Goal: Information Seeking & Learning: Check status

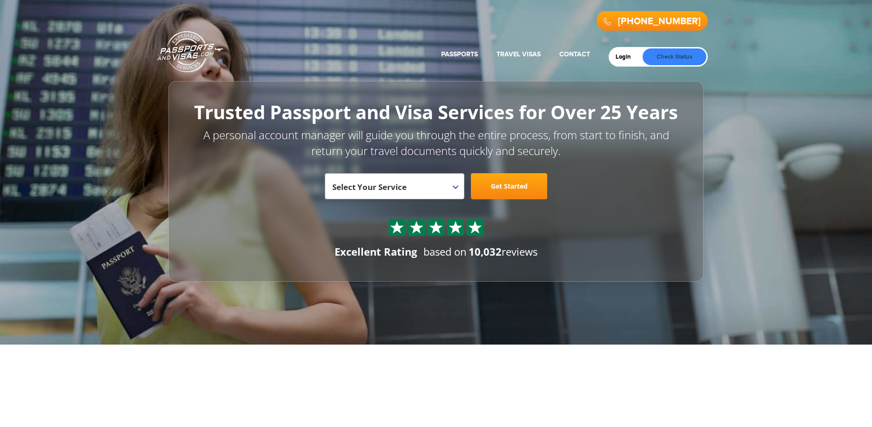
click at [668, 55] on link "Check Status" at bounding box center [675, 56] width 64 height 17
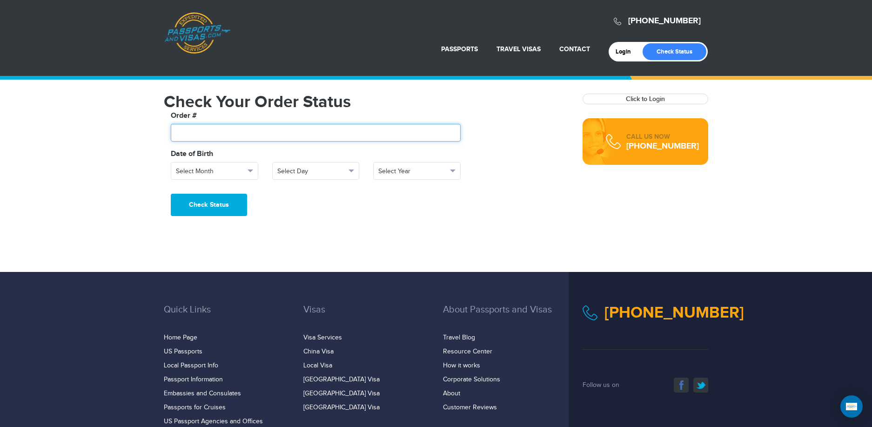
click at [197, 133] on input "text" at bounding box center [316, 133] width 290 height 18
type input "*******"
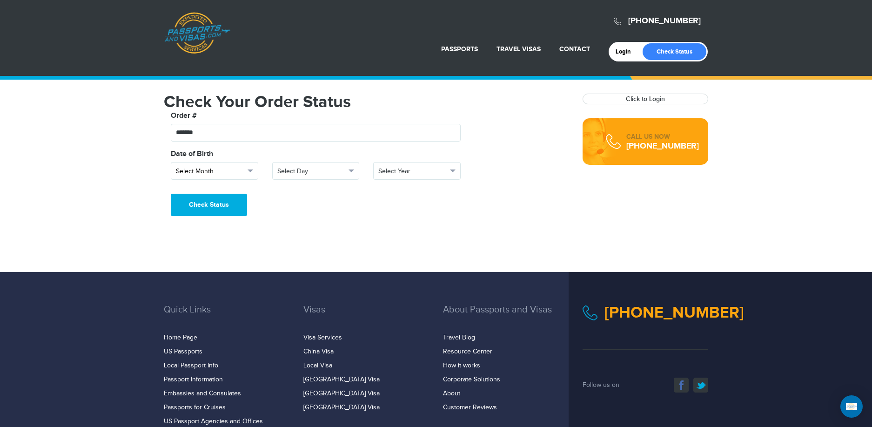
click at [253, 171] on span "button" at bounding box center [251, 170] width 6 height 3
click at [201, 201] on link "January" at bounding box center [214, 200] width 87 height 13
click at [309, 172] on span "Select Day" at bounding box center [311, 171] width 69 height 9
click at [294, 214] on link "13" at bounding box center [316, 217] width 87 height 13
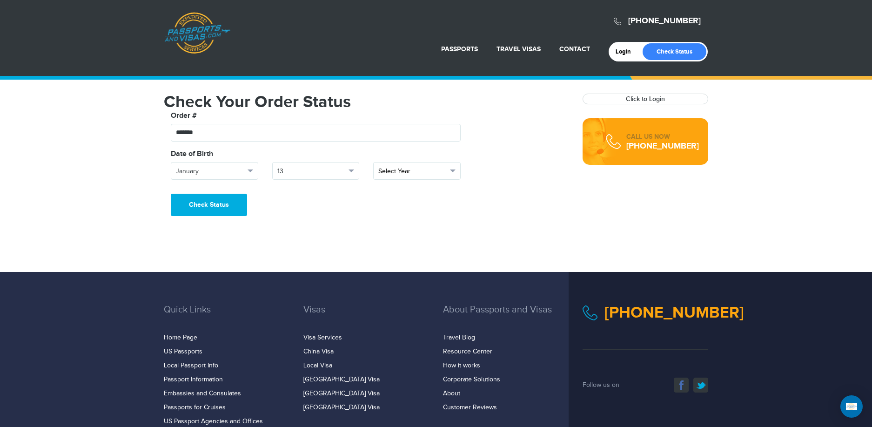
click at [448, 169] on button "Select Year" at bounding box center [417, 171] width 88 height 18
click at [399, 223] on link "2008" at bounding box center [417, 223] width 87 height 13
click at [210, 205] on button "Check Status" at bounding box center [209, 205] width 76 height 22
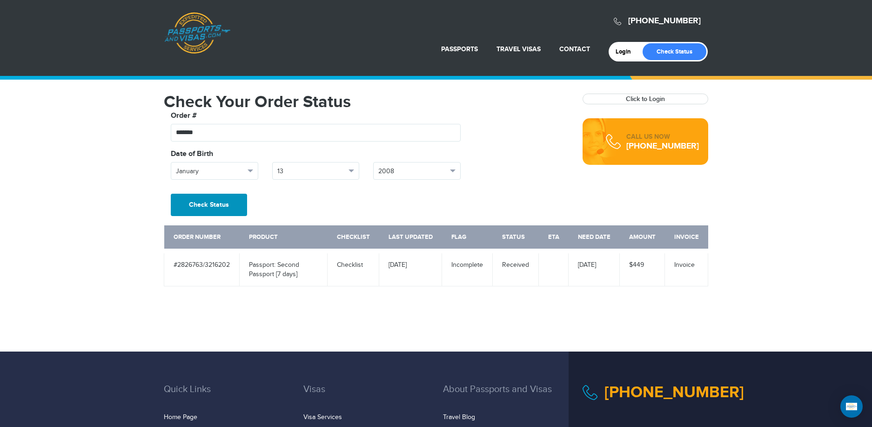
click at [195, 202] on button "Check Status" at bounding box center [209, 205] width 76 height 22
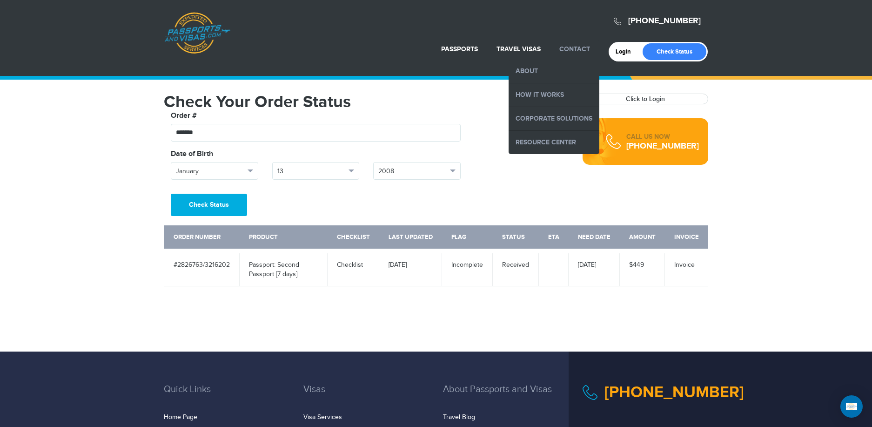
click at [576, 45] on link "Contact" at bounding box center [575, 49] width 31 height 8
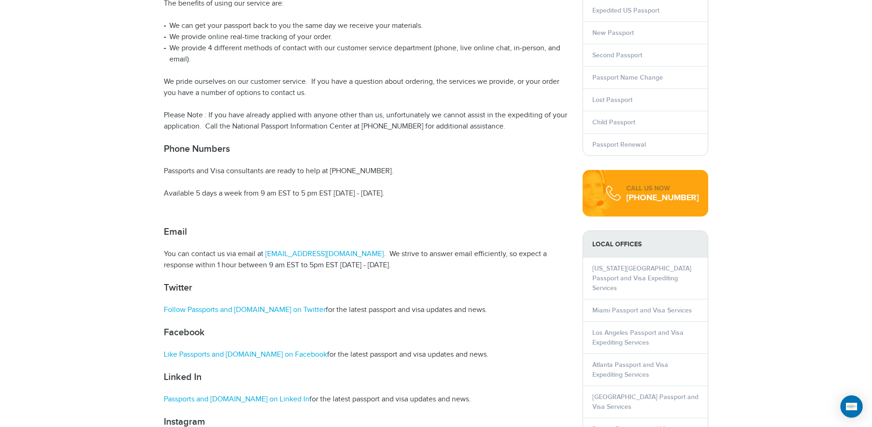
scroll to position [230, 0]
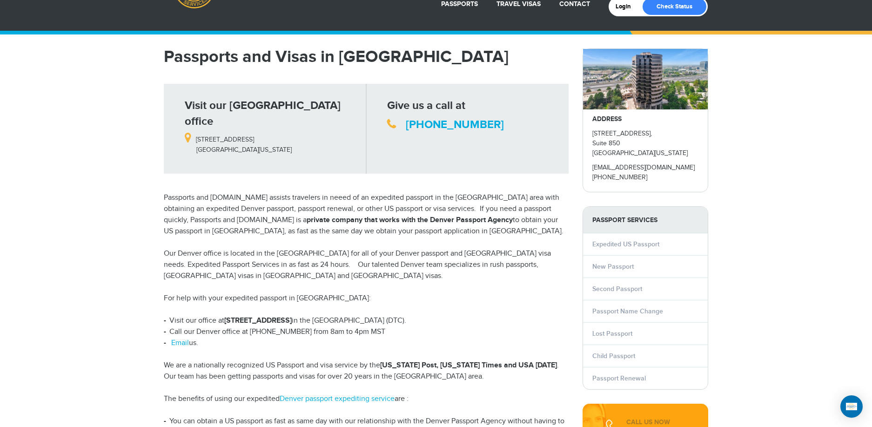
scroll to position [47, 0]
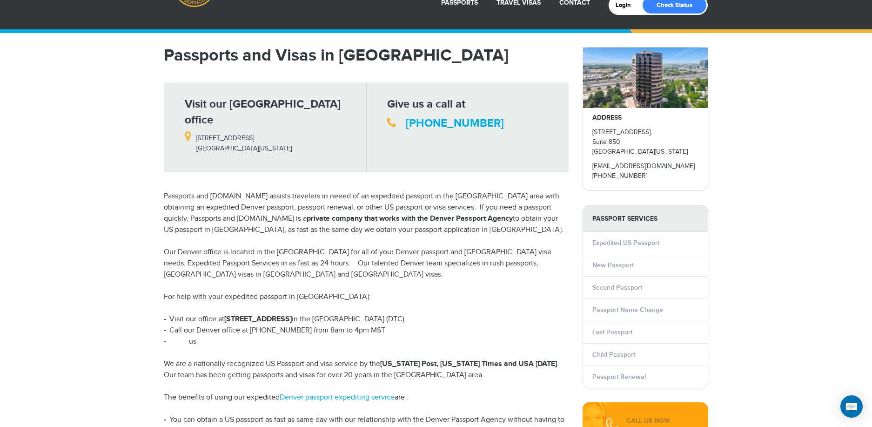
click at [182, 337] on link "Email" at bounding box center [180, 341] width 18 height 9
